Goal: Contribute content

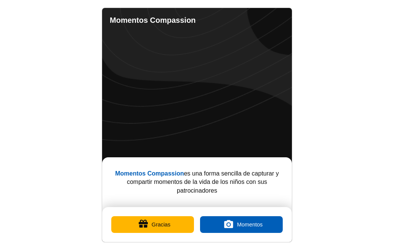
click at [180, 223] on button "Gracias" at bounding box center [152, 225] width 83 height 17
